Goal: Complete application form

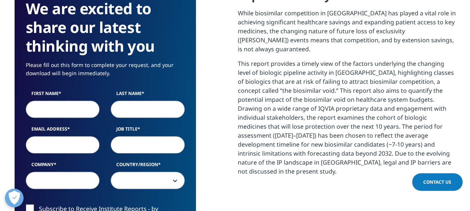
scroll to position [337, 0]
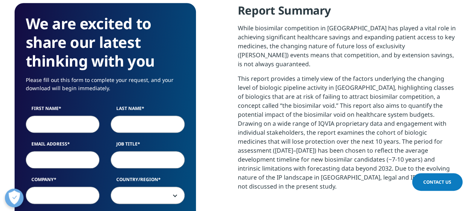
click at [49, 116] on input "First Name" at bounding box center [63, 124] width 74 height 17
type input "[PERSON_NAME]"
type input "Novosada"
type input "[EMAIL_ADDRESS][DOMAIN_NAME]"
type input "Intern"
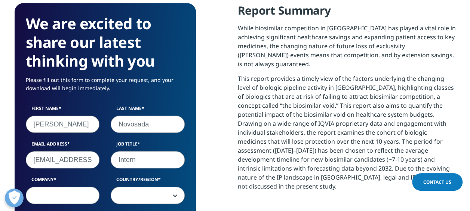
type input "Medicines for Europe"
select select "[GEOGRAPHIC_DATA]"
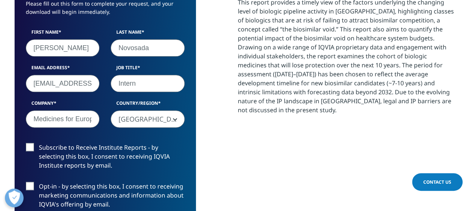
scroll to position [449, 0]
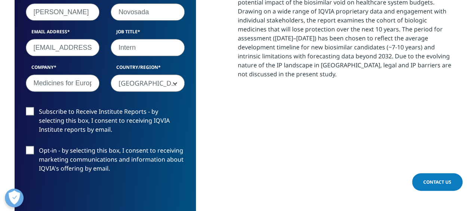
click at [121, 39] on input "Intern" at bounding box center [148, 47] width 74 height 17
type input "Junior officer"
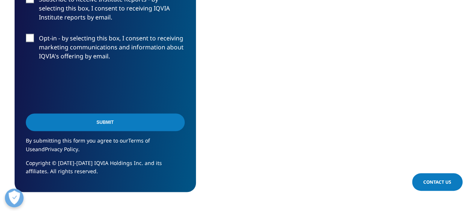
click at [91, 113] on input "Submit" at bounding box center [105, 122] width 159 height 18
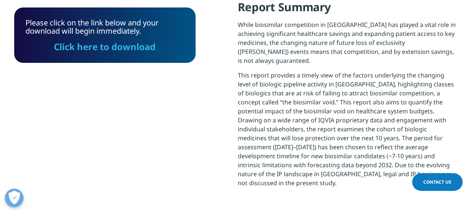
scroll to position [338, 0]
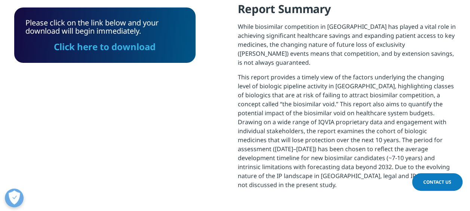
click at [111, 49] on link "Click here to download" at bounding box center [105, 46] width 102 height 12
